Goal: Information Seeking & Learning: Learn about a topic

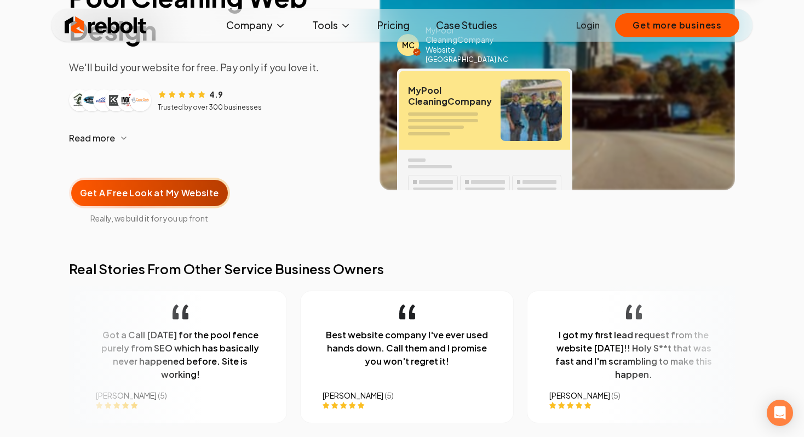
scroll to position [204, 0]
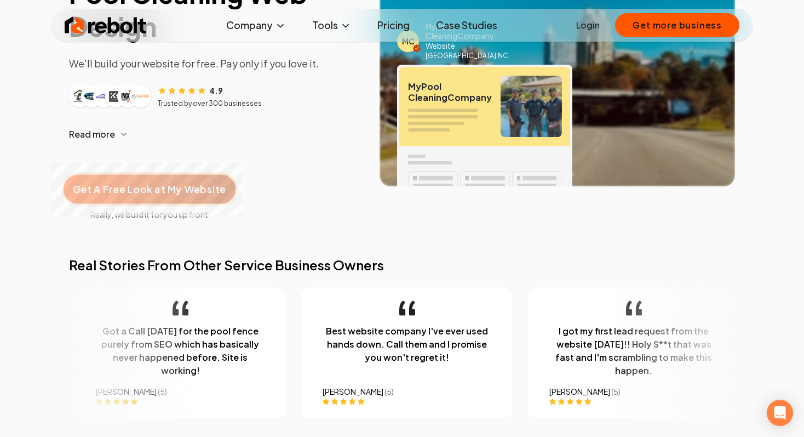
click at [133, 182] on span "Get A Free Look at My Website" at bounding box center [149, 189] width 153 height 14
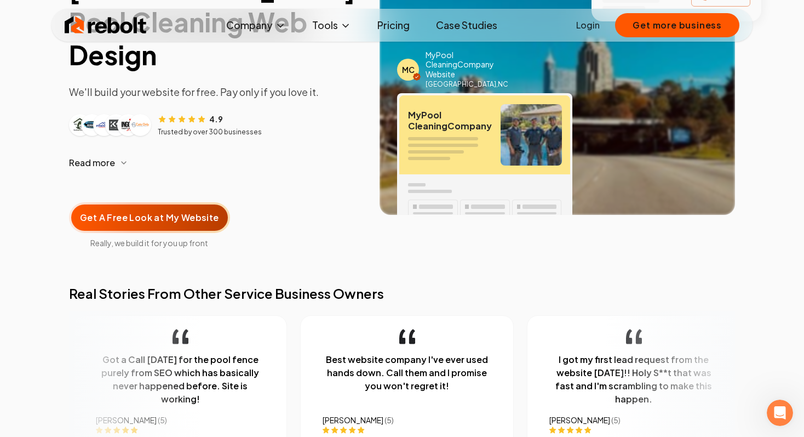
scroll to position [0, 0]
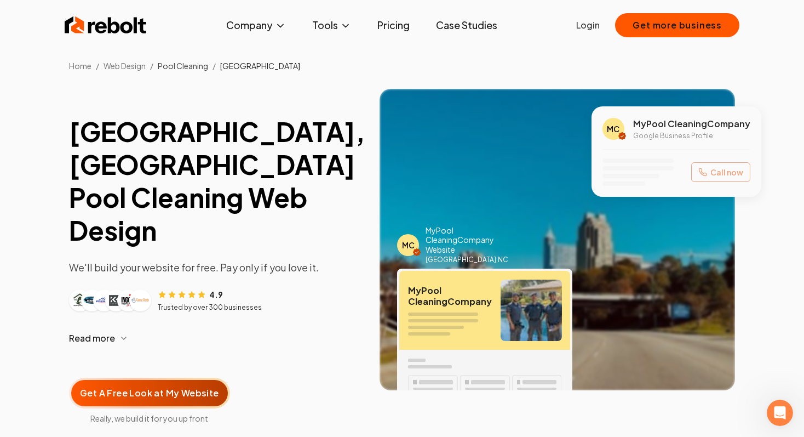
click at [182, 63] on link "Pool Cleaning" at bounding box center [183, 66] width 50 height 10
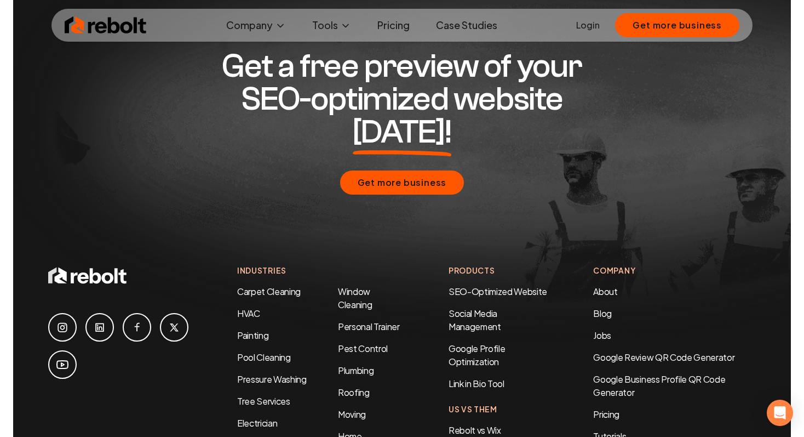
scroll to position [5451, 0]
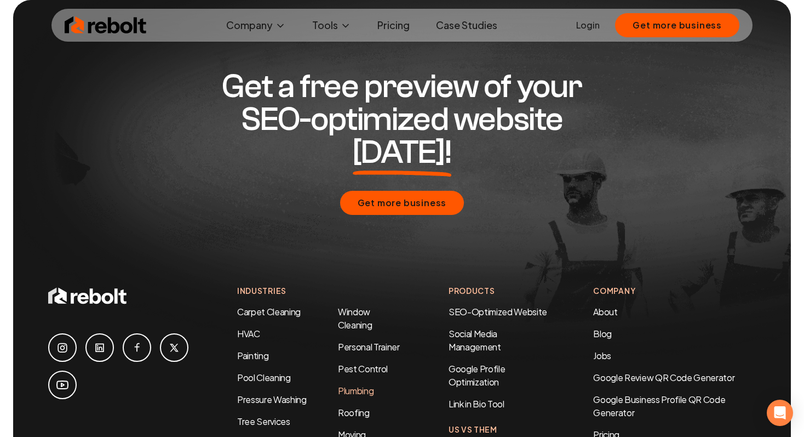
click at [353, 384] on link "Plumbing" at bounding box center [356, 390] width 36 height 12
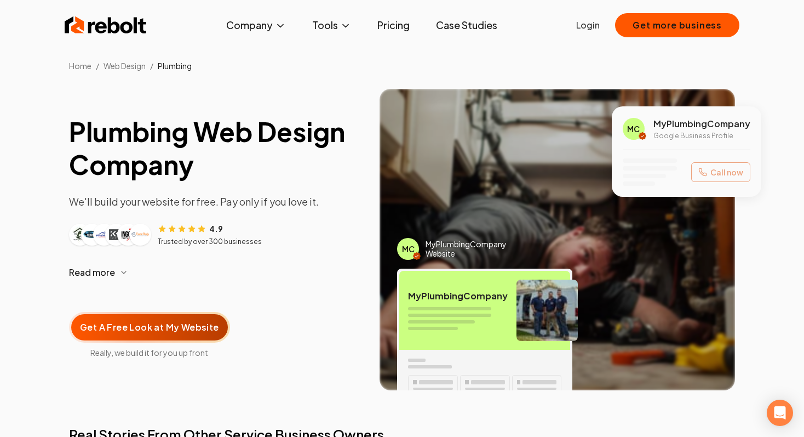
click at [62, 94] on div "Plumbing Web Design Company We'll build your website for free. Pay only if you …" at bounding box center [401, 248] width 701 height 354
